Goal: Information Seeking & Learning: Find specific fact

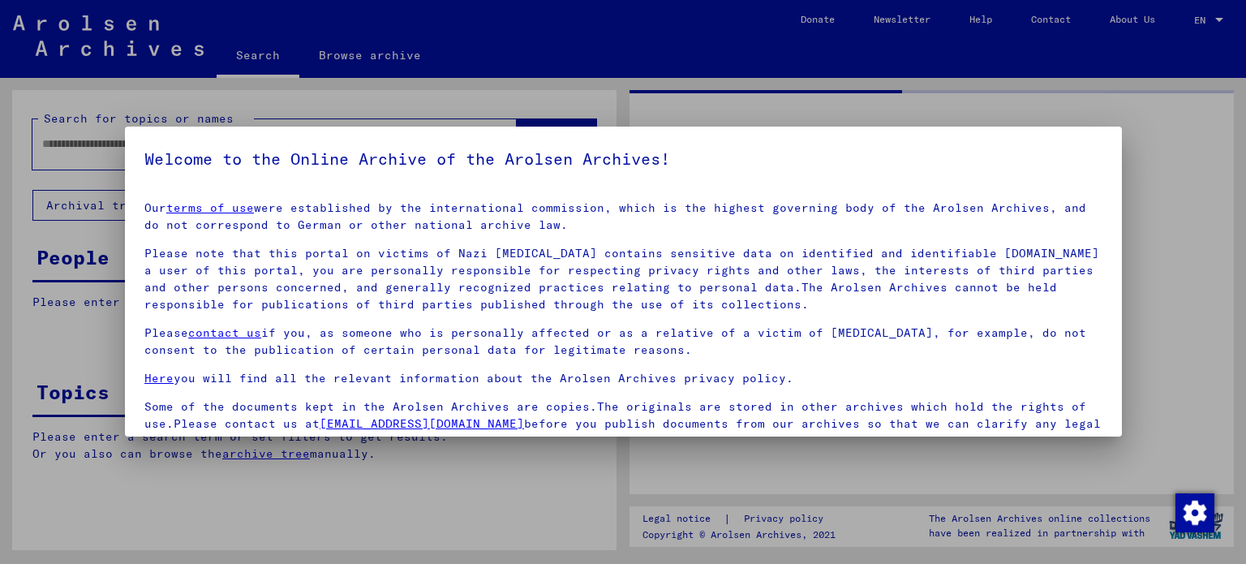
type input "*********"
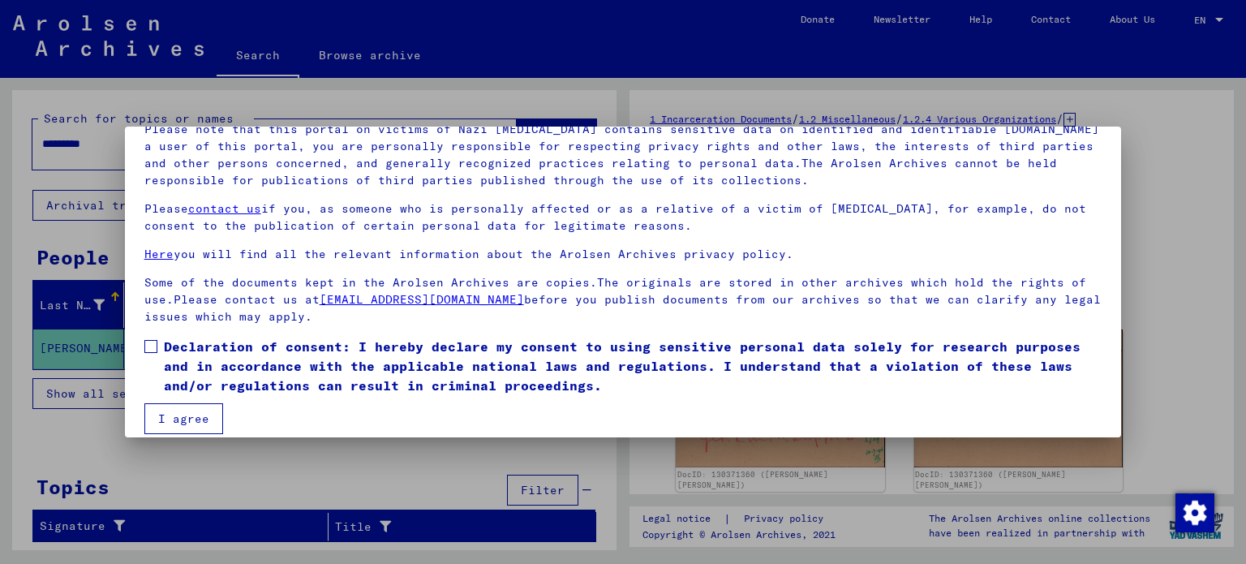
scroll to position [137, 0]
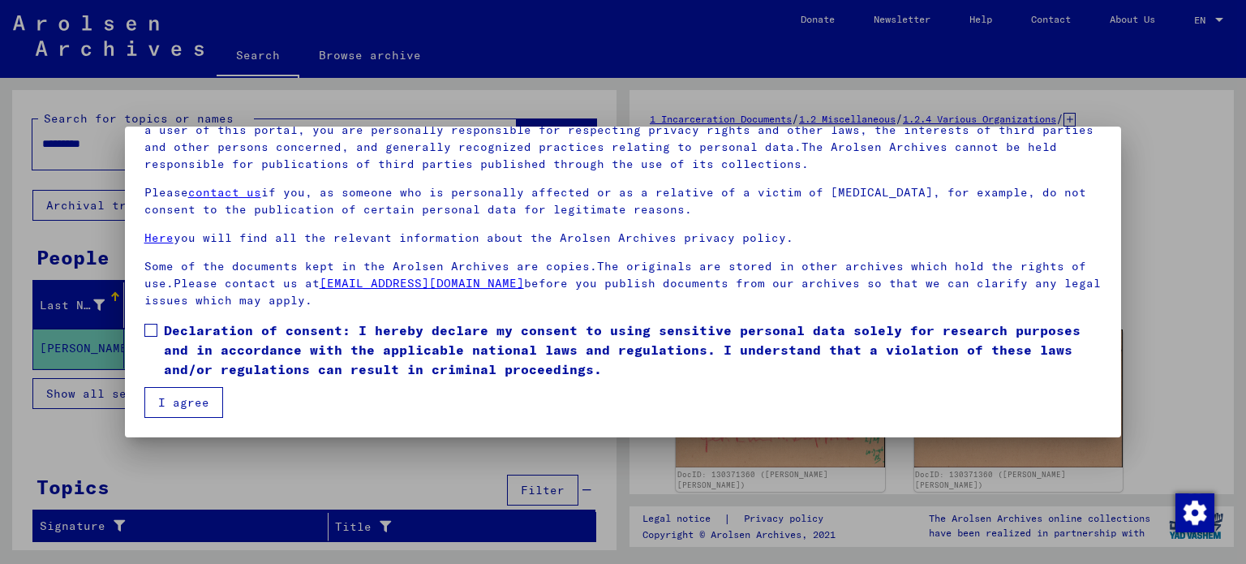
click at [148, 330] on span at bounding box center [150, 330] width 13 height 13
click at [181, 388] on button "I agree" at bounding box center [183, 402] width 79 height 31
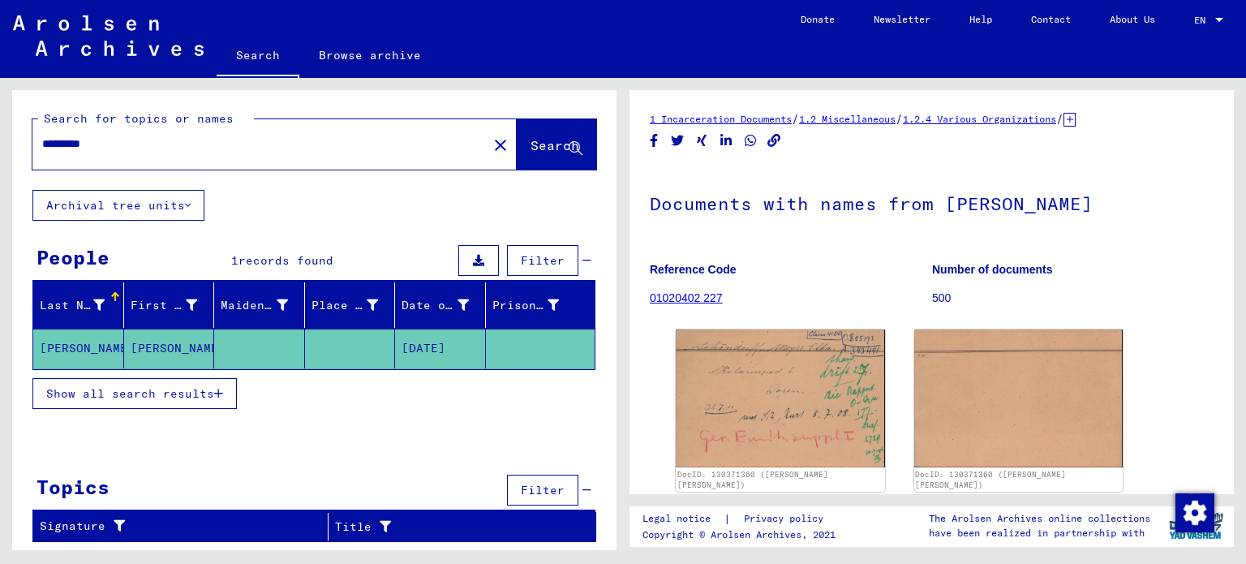
drag, startPoint x: 215, startPoint y: 156, endPoint x: 0, endPoint y: 130, distance: 216.5
click at [0, 129] on div "Search for topics or names ********* close Search Archival tree units People 1 …" at bounding box center [311, 314] width 623 height 472
click at [491, 139] on mat-icon "close" at bounding box center [500, 144] width 19 height 19
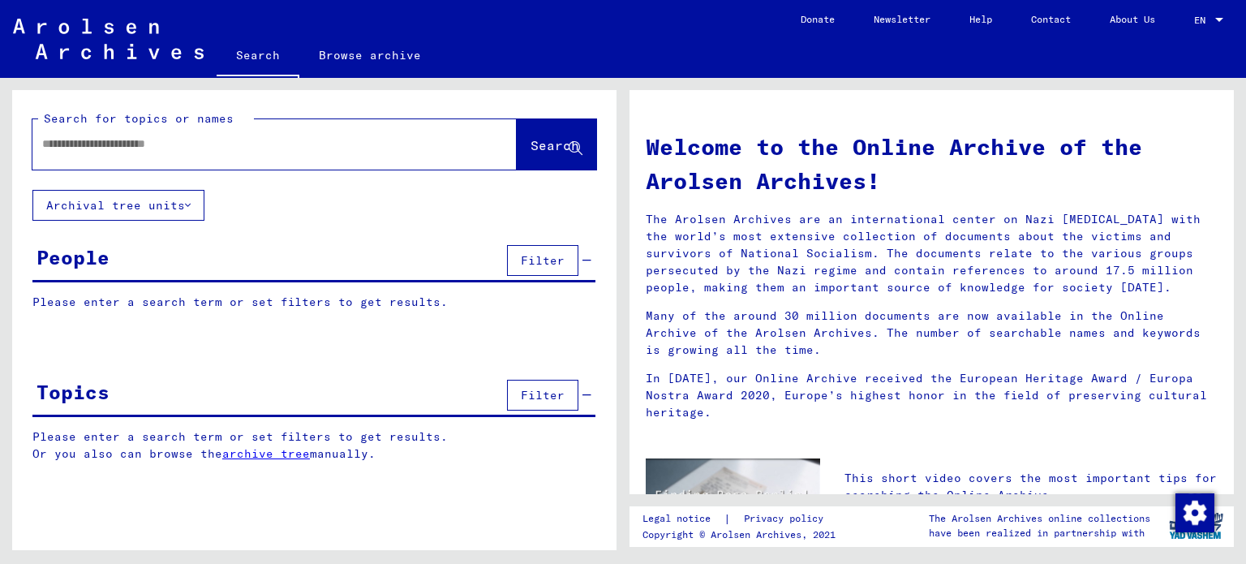
click at [417, 144] on input "text" at bounding box center [255, 143] width 426 height 17
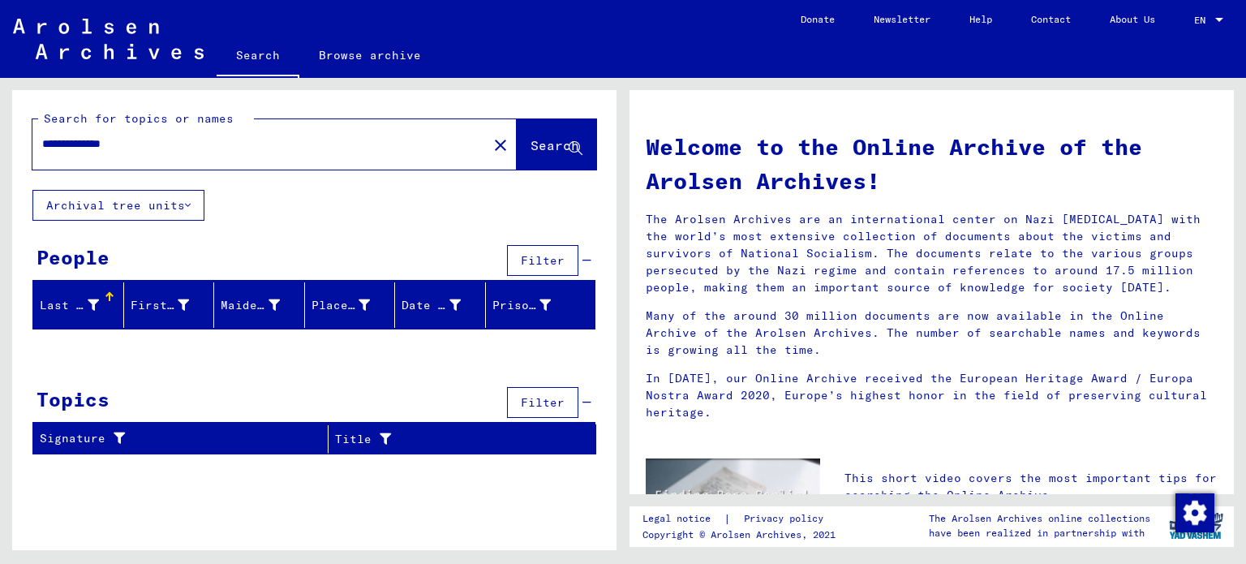
click at [50, 145] on input "**********" at bounding box center [255, 143] width 426 height 17
type input "**********"
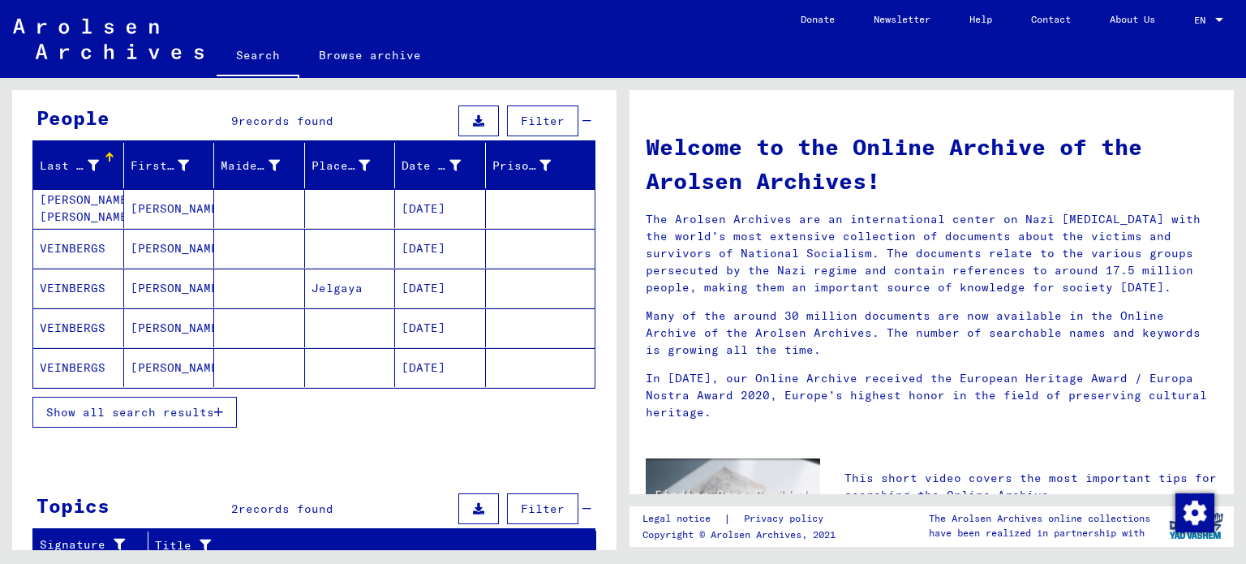
scroll to position [341, 0]
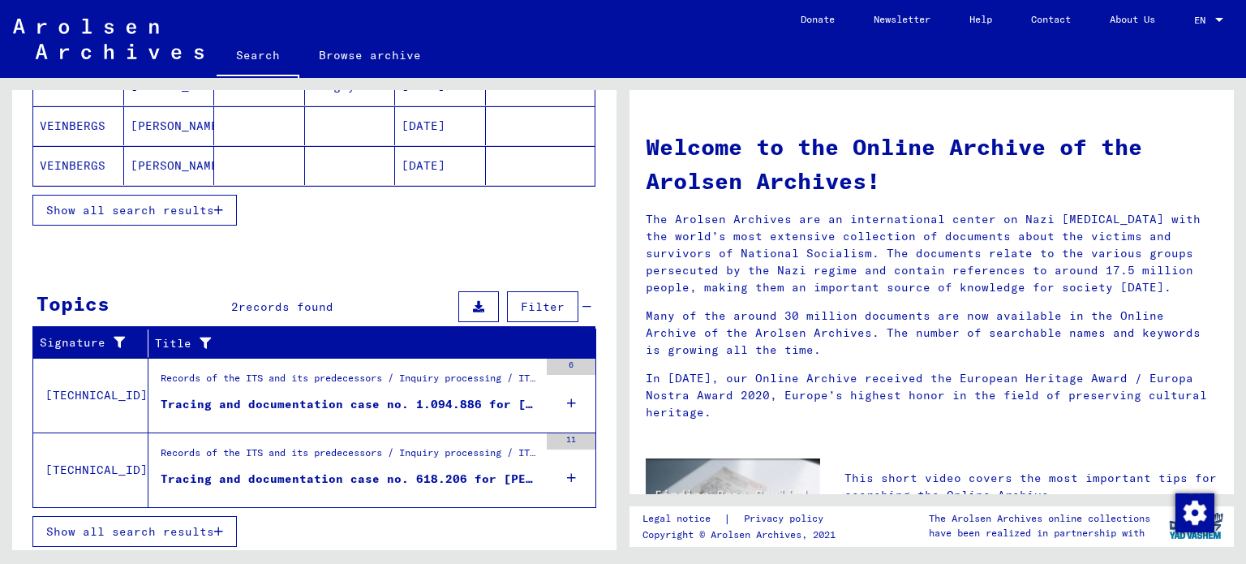
click at [148, 213] on span "Show all search results" at bounding box center [130, 210] width 168 height 15
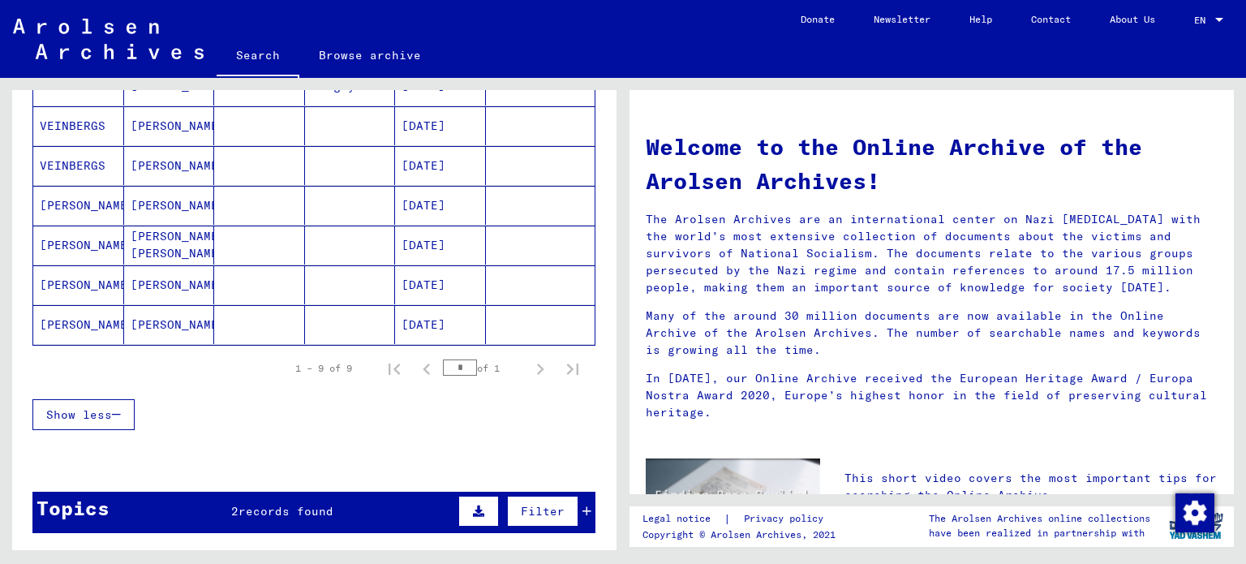
click at [151, 201] on mat-cell "[PERSON_NAME]" at bounding box center [169, 205] width 91 height 39
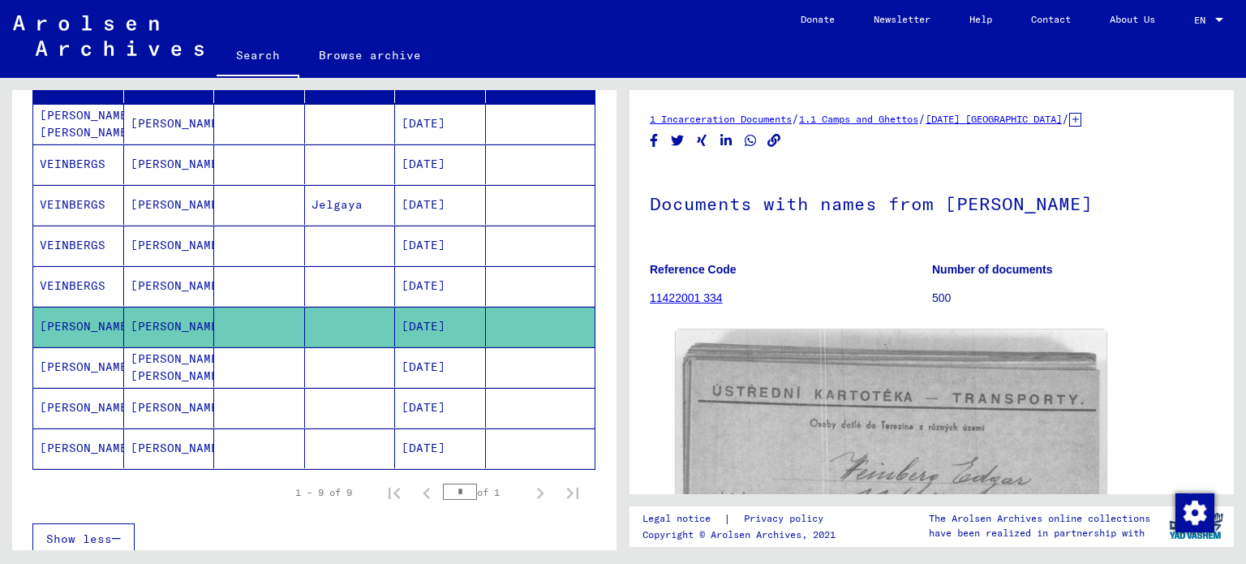
scroll to position [182, 0]
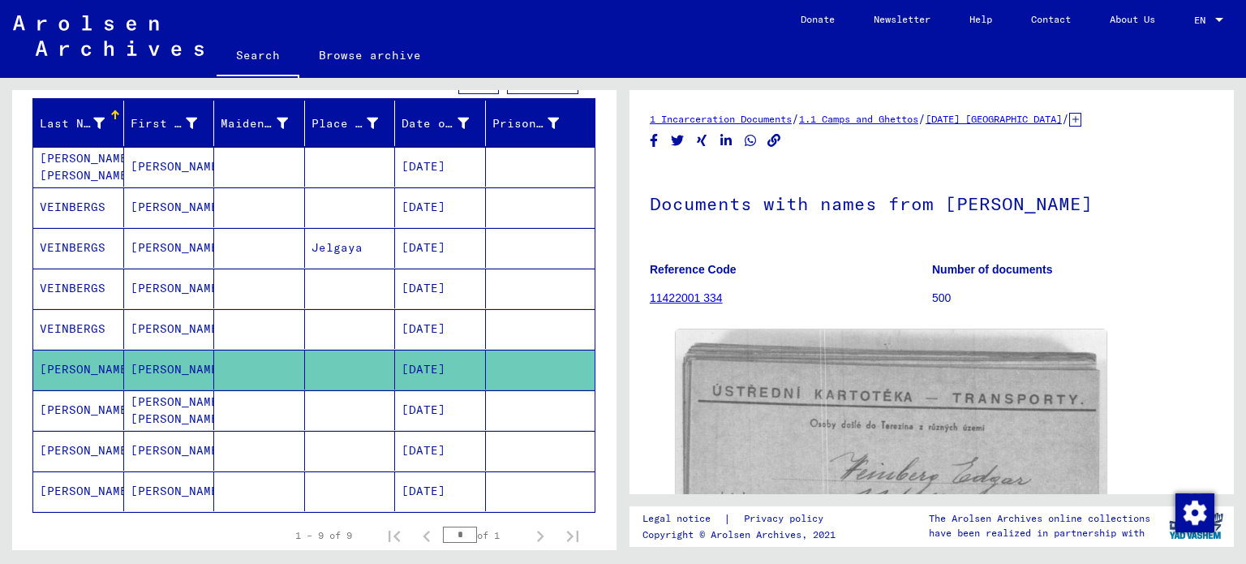
click at [412, 390] on mat-cell "[DATE]" at bounding box center [440, 410] width 91 height 40
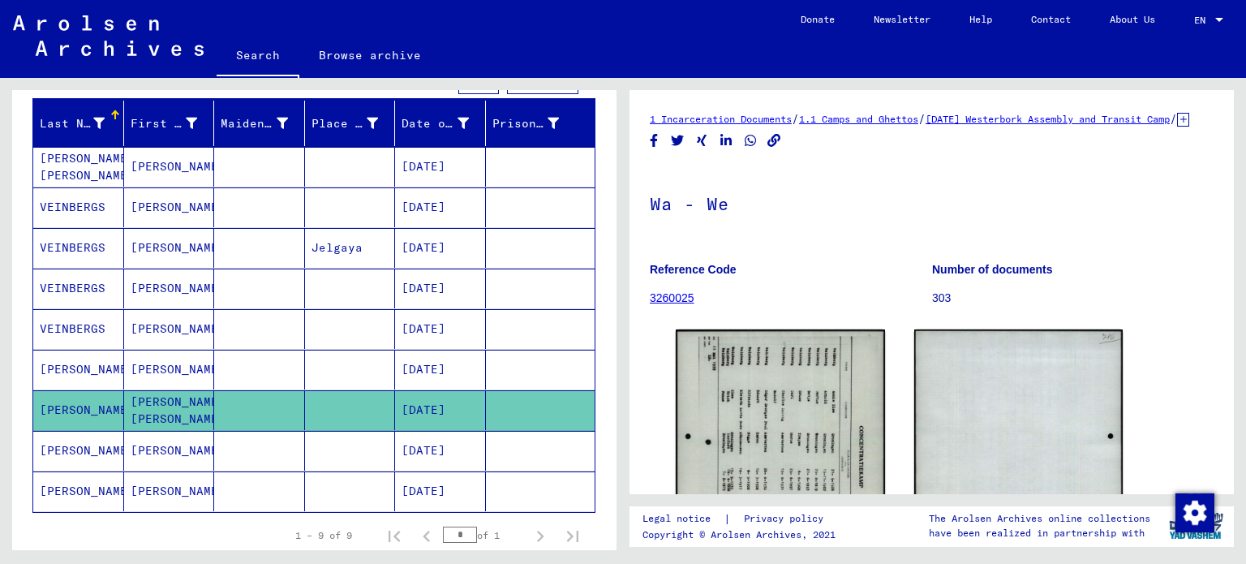
click at [409, 450] on mat-cell "[DATE]" at bounding box center [440, 451] width 91 height 40
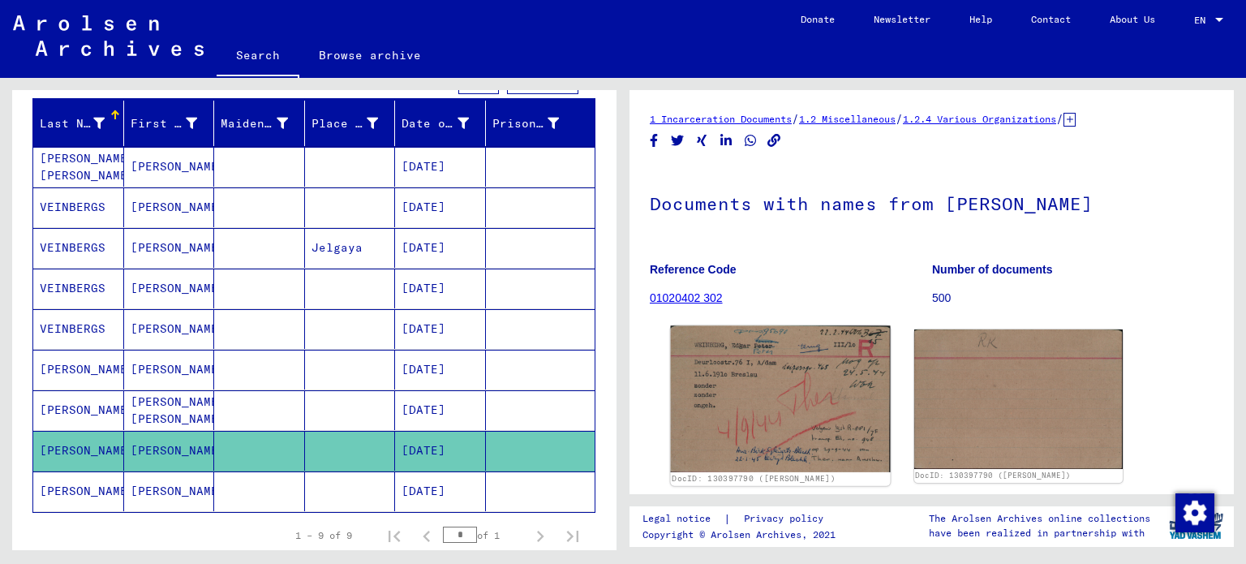
click at [769, 404] on img at bounding box center [780, 399] width 219 height 146
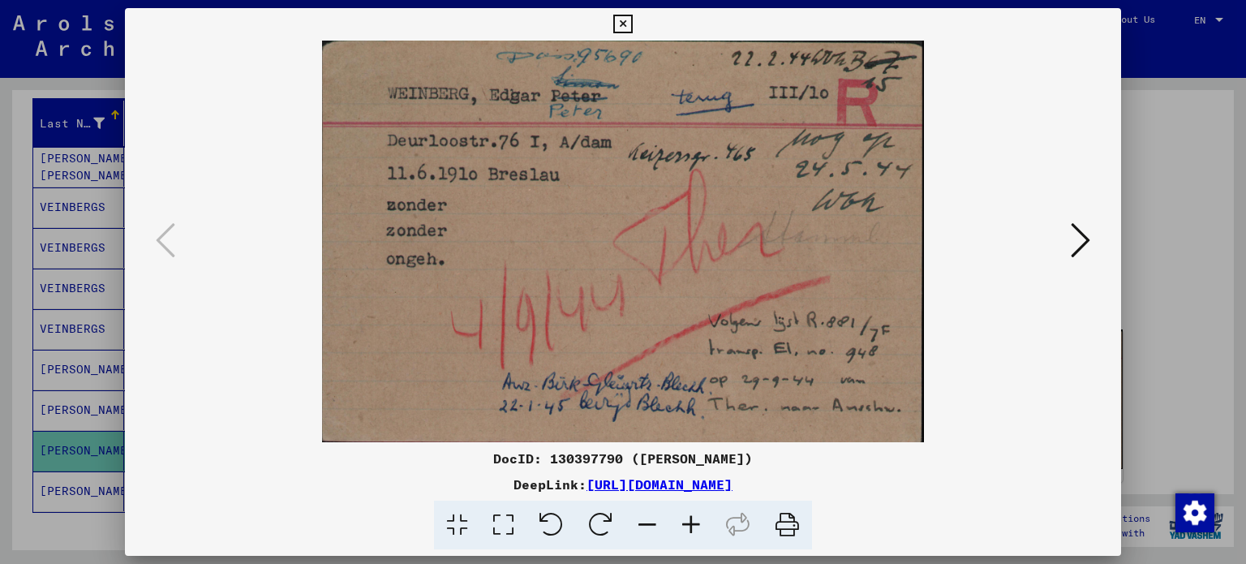
click at [1074, 239] on icon at bounding box center [1080, 240] width 19 height 39
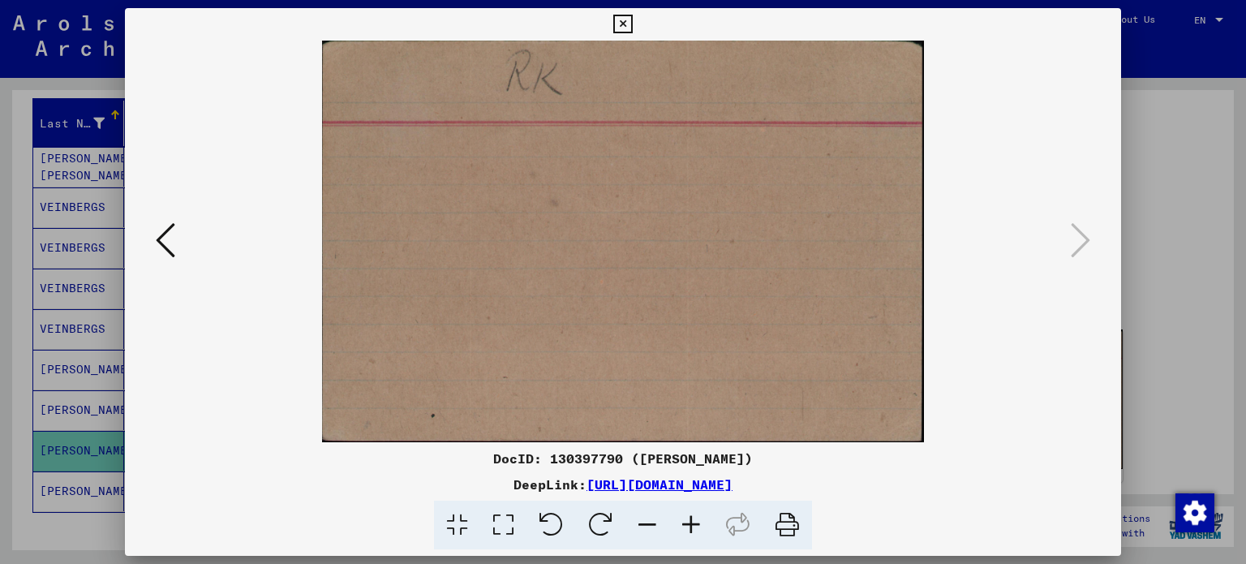
click at [632, 20] on icon at bounding box center [622, 24] width 19 height 19
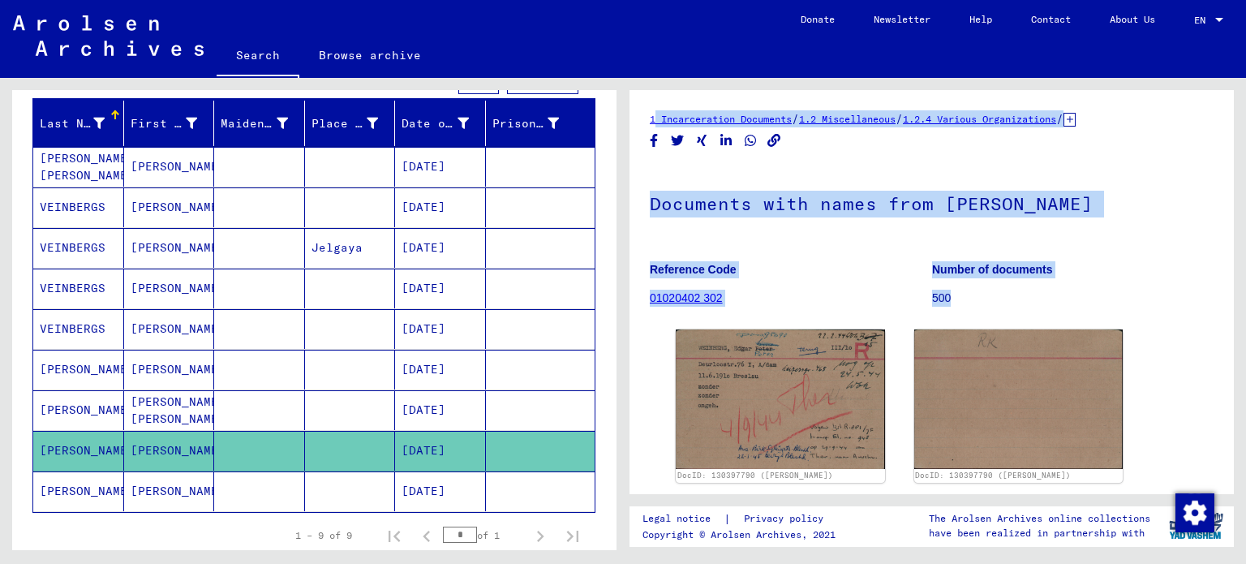
drag, startPoint x: 641, startPoint y: 109, endPoint x: 946, endPoint y: 302, distance: 361.6
click at [946, 302] on div "1 Incarceration Documents / 1.2 Miscellaneous / 1.2.4 Various Organizations / […" at bounding box center [931, 292] width 604 height 404
copy div "1 Incarceration Documents / 1.2 Miscellaneous / 1.2.4 Various Organizations / […"
